Goal: Navigation & Orientation: Go to known website

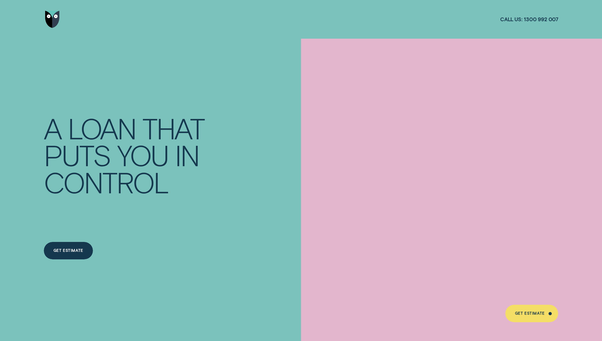
click at [51, 21] on img "Go to home page" at bounding box center [52, 19] width 15 height 17
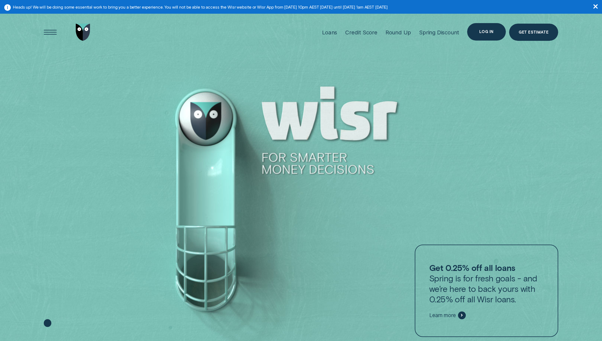
click at [488, 30] on div "Log in" at bounding box center [486, 31] width 14 height 3
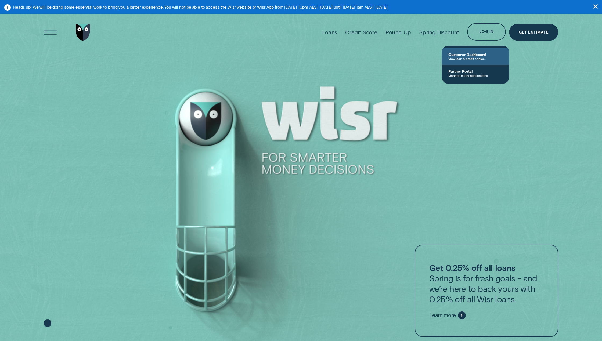
click at [468, 54] on span "Customer Dashboard" at bounding box center [475, 54] width 54 height 5
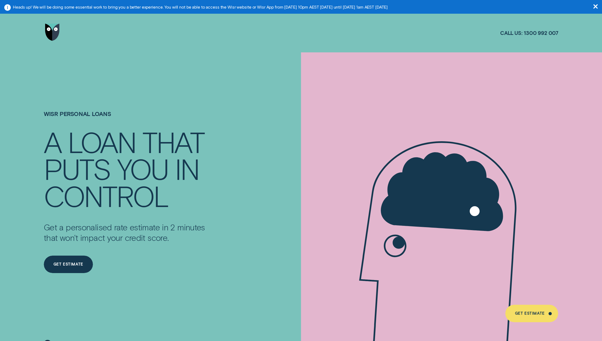
click at [595, 6] on icon "button" at bounding box center [595, 6] width 4 height 4
